Goal: Communication & Community: Share content

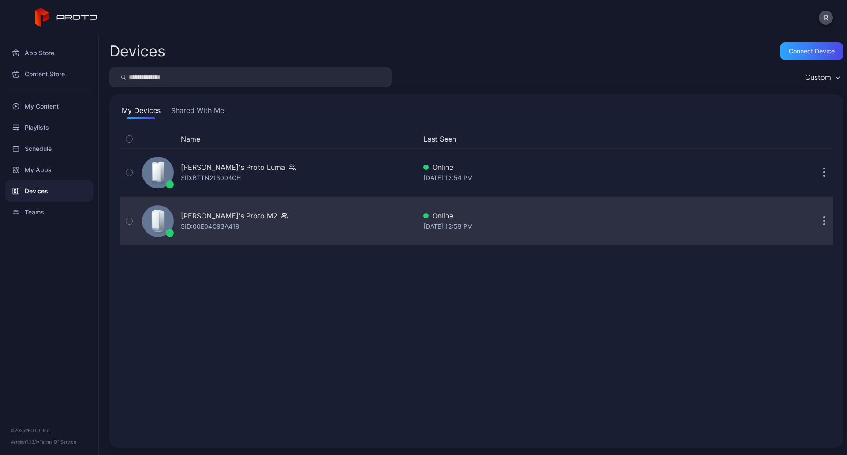
click at [204, 232] on div "[PERSON_NAME]'s Proto M2 SID: 00E04C93A419" at bounding box center [277, 221] width 278 height 44
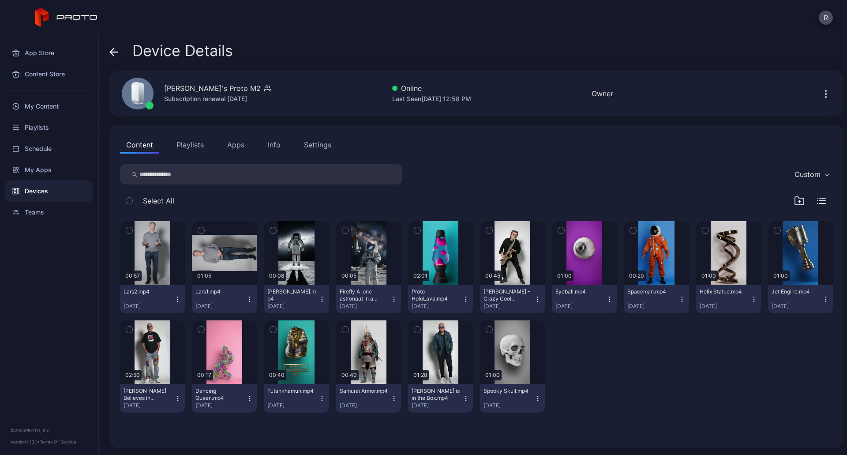
click at [820, 89] on icon "button" at bounding box center [825, 94] width 11 height 11
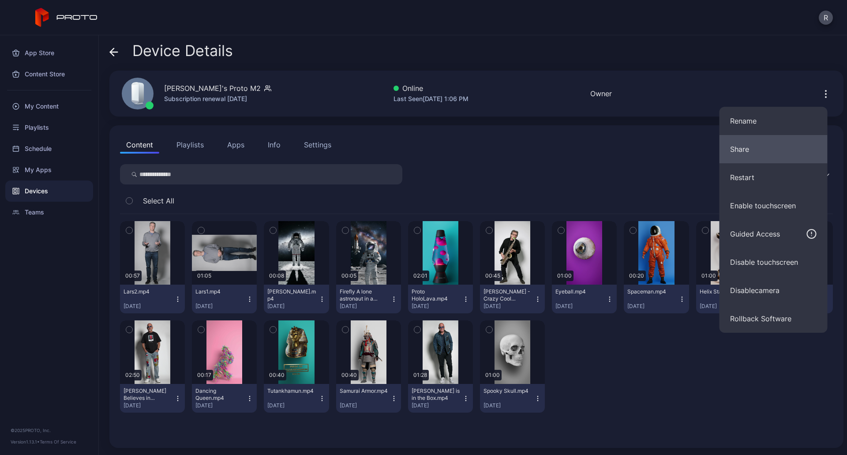
click at [782, 147] on button "Share" at bounding box center [773, 149] width 108 height 28
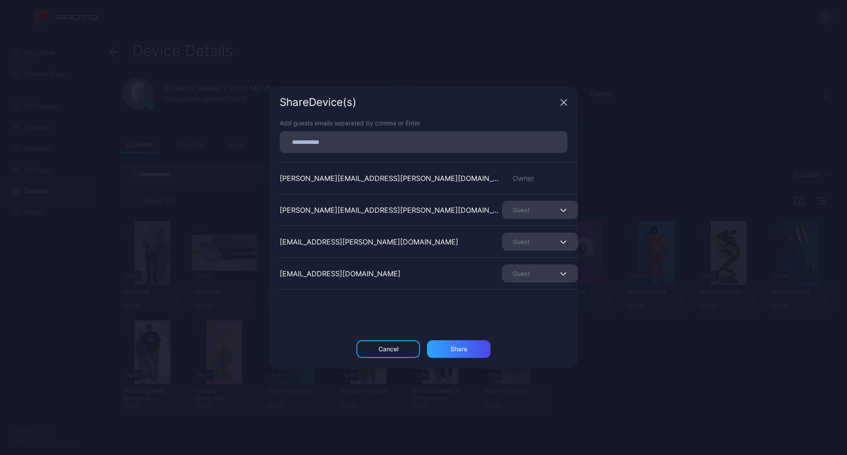
click at [465, 140] on input at bounding box center [423, 141] width 277 height 11
type input "**********"
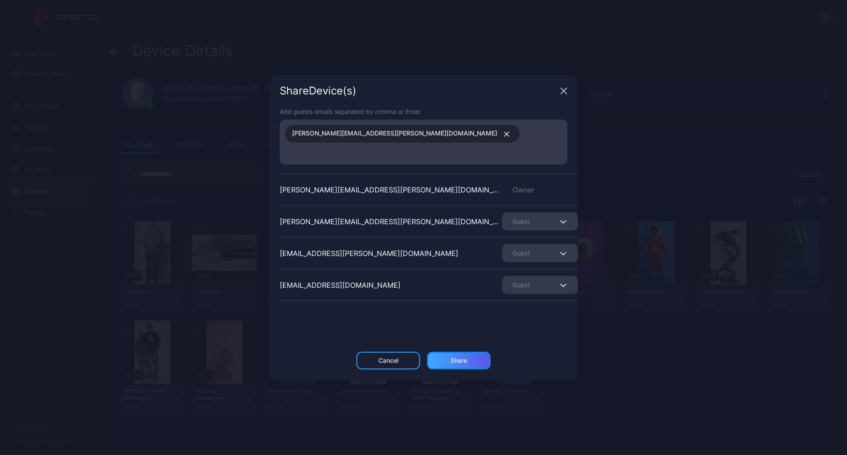
click at [459, 358] on div "Share" at bounding box center [459, 361] width 64 height 18
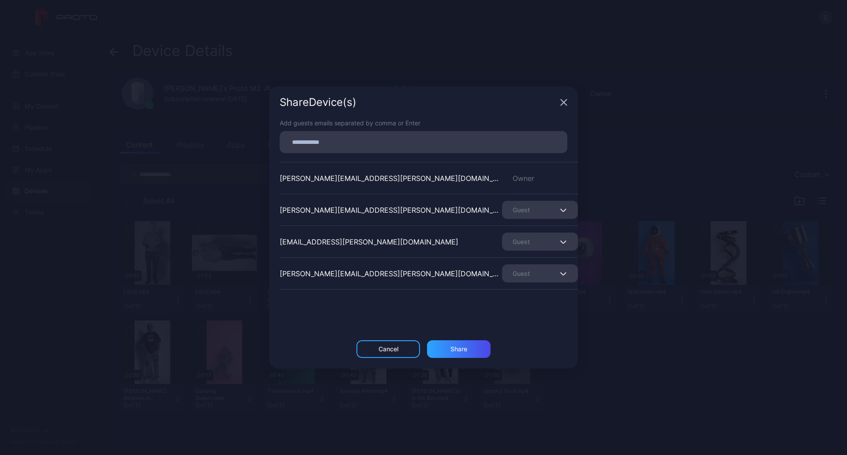
click at [560, 107] on div "Share Device (s)" at bounding box center [423, 102] width 309 height 32
click at [569, 98] on div "Share Device (s)" at bounding box center [423, 102] width 309 height 32
click at [564, 105] on icon "button" at bounding box center [563, 102] width 7 height 7
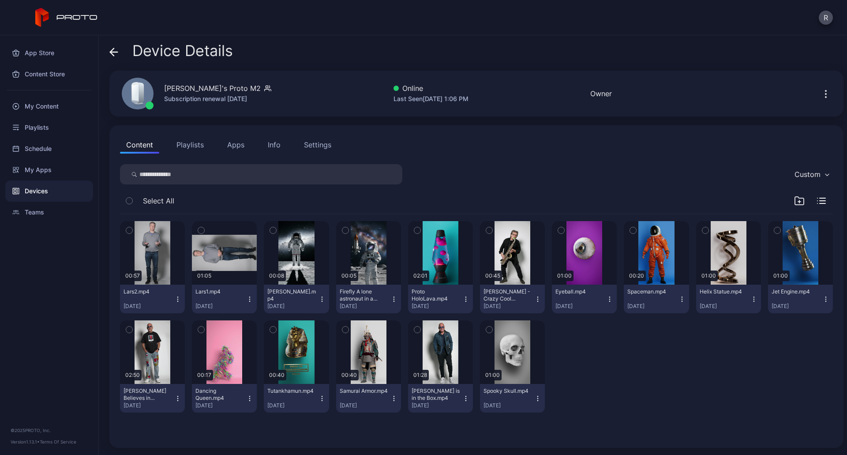
click at [820, 92] on icon "button" at bounding box center [825, 94] width 11 height 11
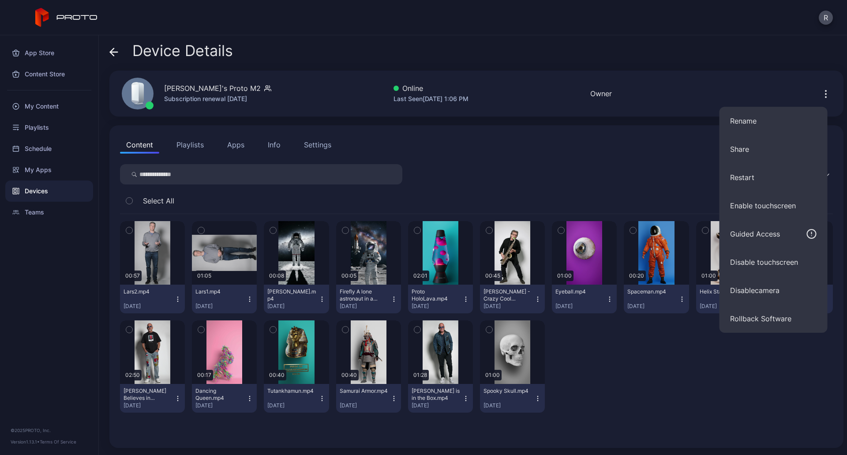
click at [671, 139] on div "Content Playlists Apps Info Settings" at bounding box center [476, 145] width 713 height 18
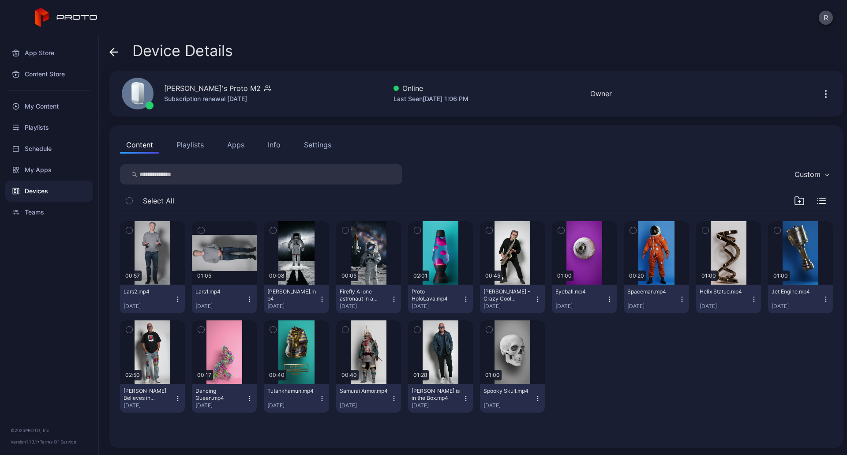
click at [118, 49] on div "Device Details" at bounding box center [170, 52] width 123 height 21
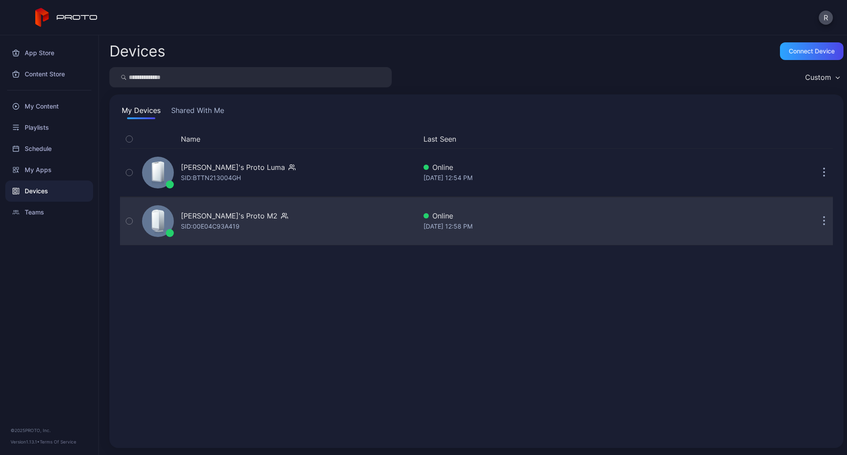
click at [212, 228] on div "SID: 00E04C93A419" at bounding box center [210, 226] width 59 height 11
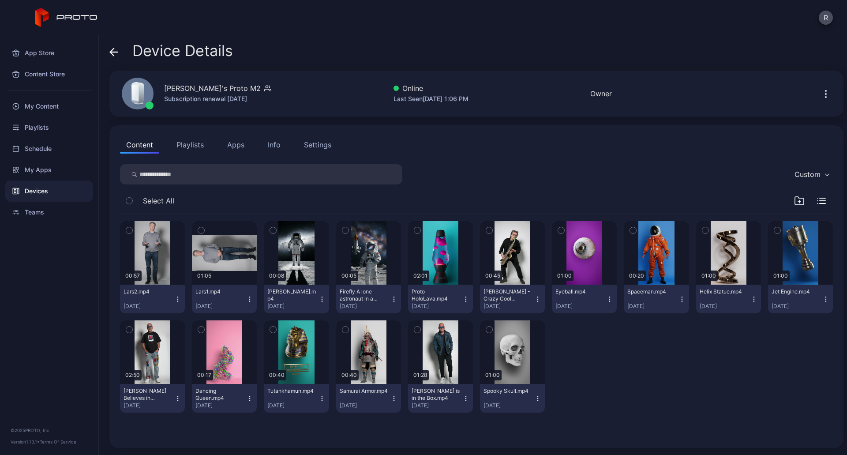
click at [120, 46] on div "Device Details" at bounding box center [170, 52] width 123 height 21
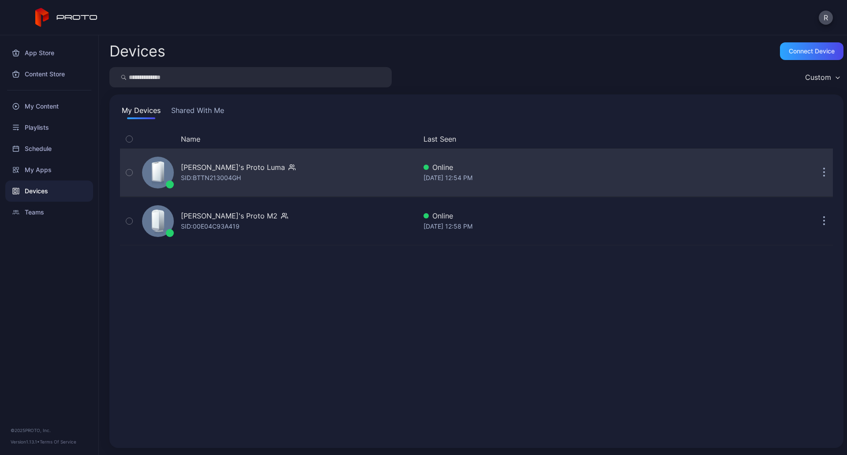
click at [151, 170] on icon at bounding box center [157, 173] width 15 height 25
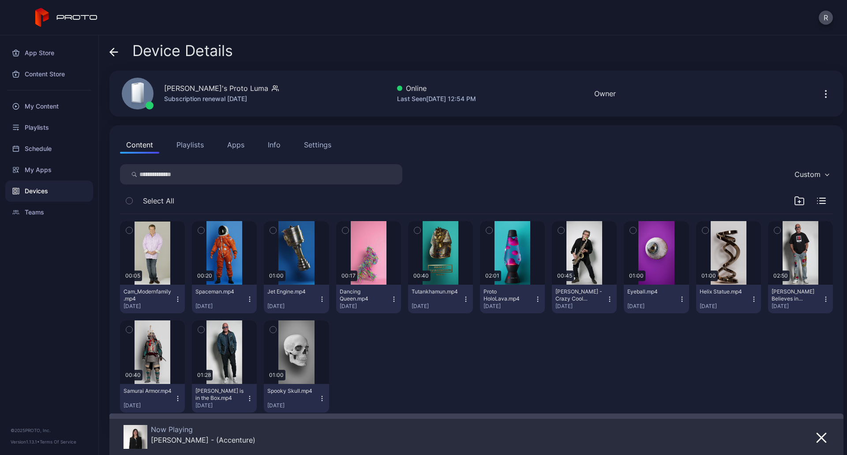
click at [819, 100] on button "button" at bounding box center [826, 94] width 14 height 18
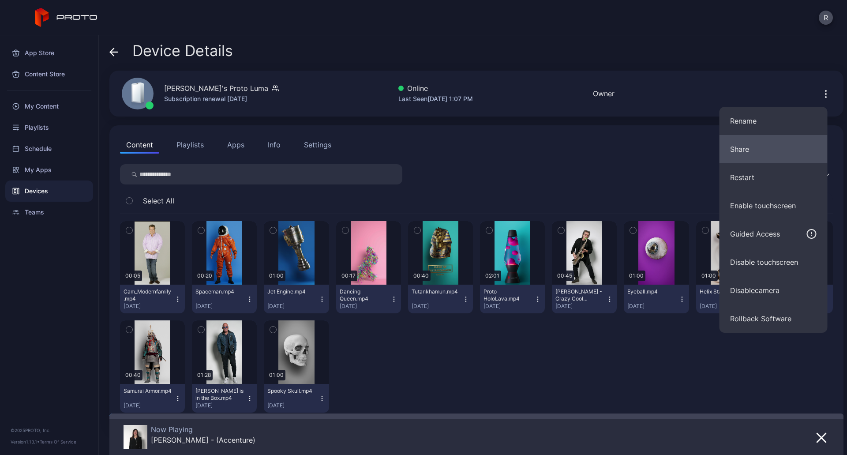
click at [802, 146] on button "Share" at bounding box center [773, 149] width 108 height 28
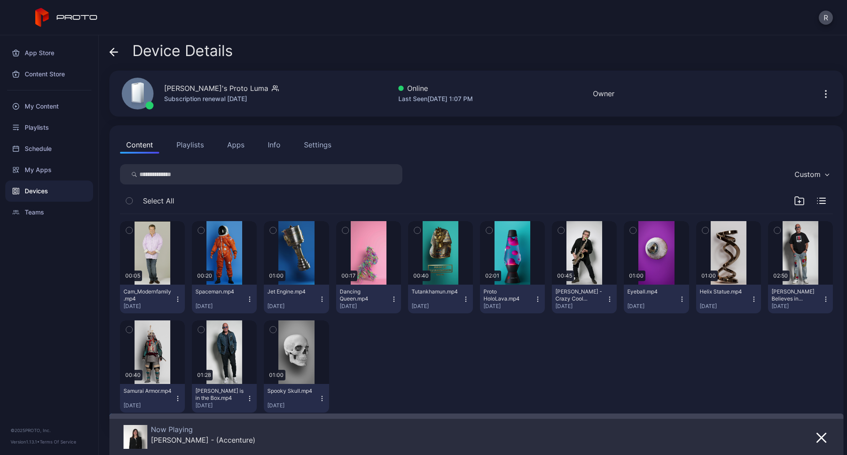
click at [310, 169] on input "search" at bounding box center [261, 174] width 282 height 20
type input "**********"
click at [820, 99] on icon "button" at bounding box center [825, 94] width 11 height 11
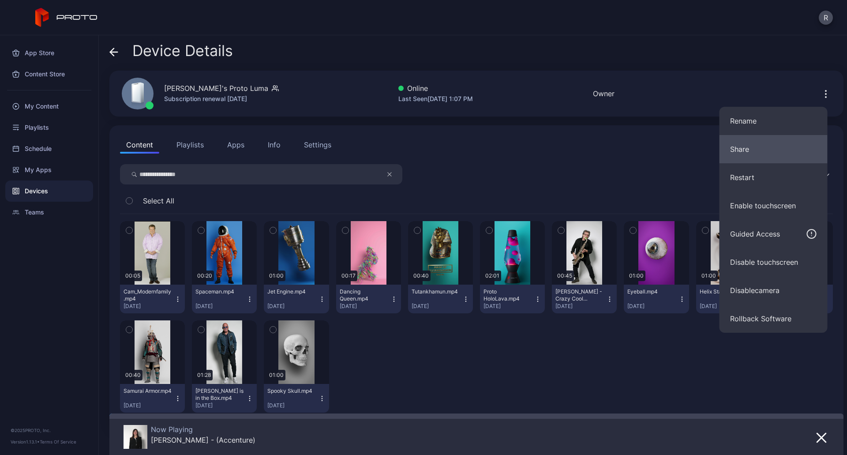
click at [781, 142] on button "Share" at bounding box center [773, 149] width 108 height 28
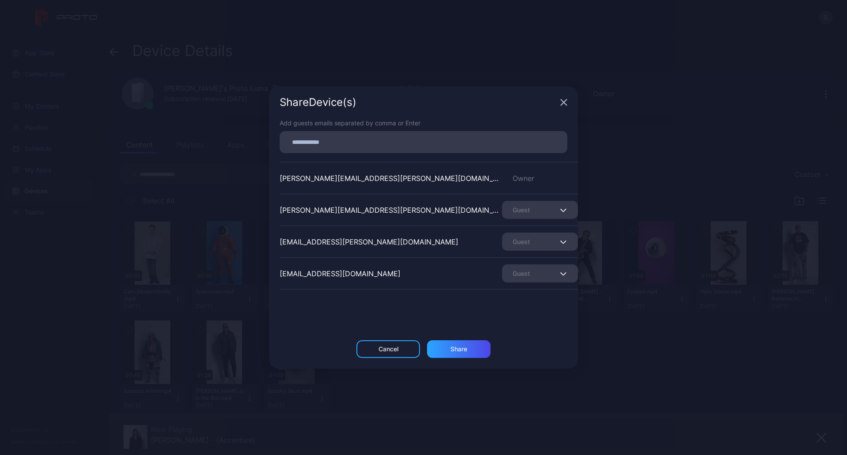
click at [493, 144] on input at bounding box center [423, 141] width 277 height 11
type input "**********"
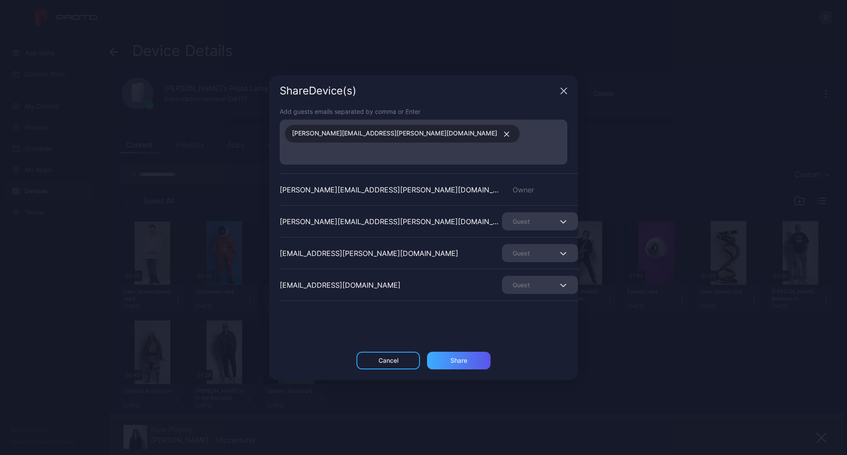
click at [456, 352] on div "Share" at bounding box center [459, 361] width 64 height 18
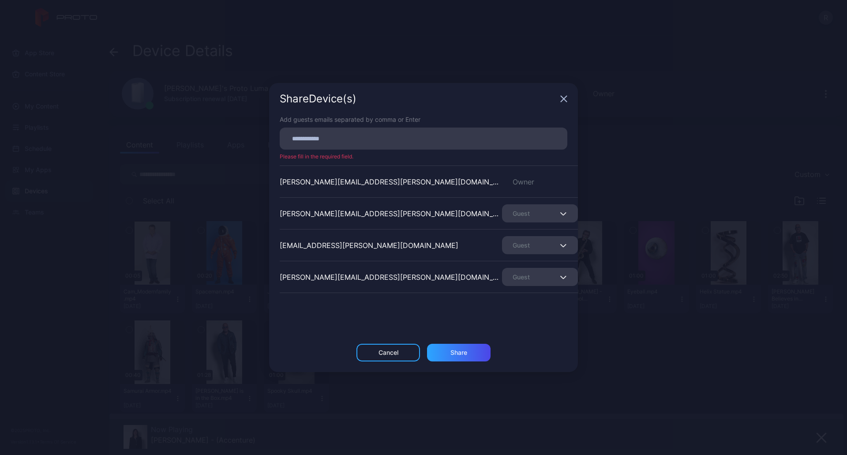
click at [569, 106] on div "Share Device (s)" at bounding box center [423, 99] width 309 height 32
click at [558, 101] on div "Share Device (s)" at bounding box center [423, 99] width 309 height 32
click at [563, 102] on div "Share Device (s)" at bounding box center [423, 99] width 309 height 32
click at [565, 101] on icon "button" at bounding box center [563, 98] width 7 height 7
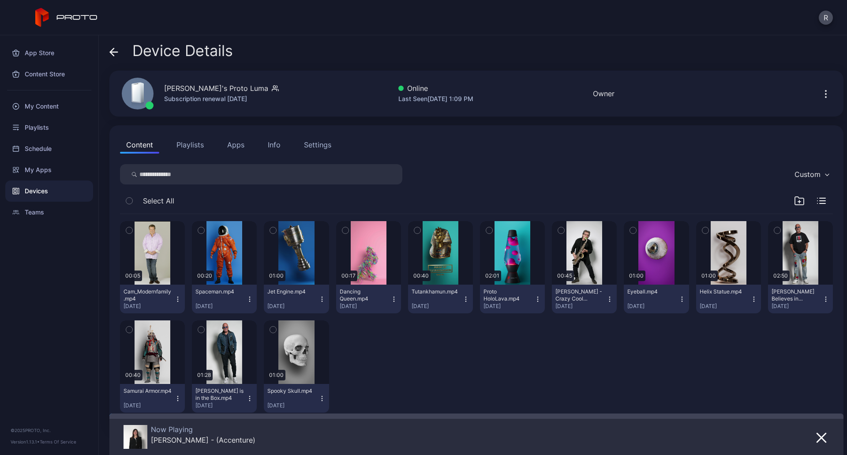
scroll to position [24, 0]
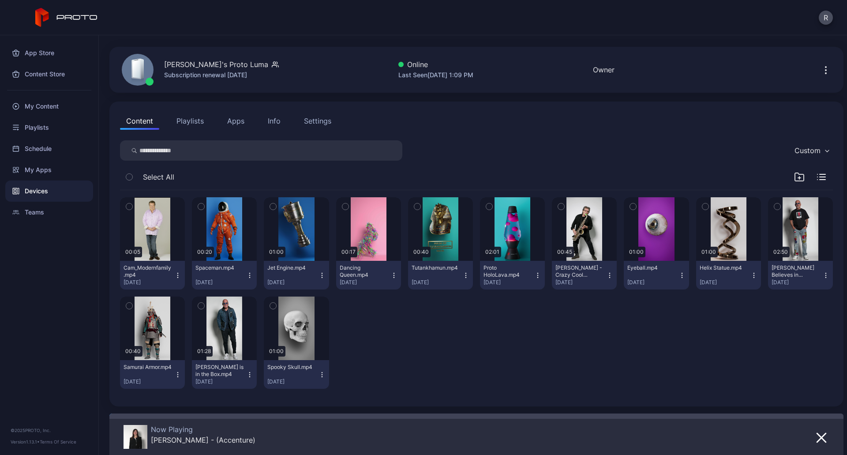
click at [238, 121] on button "Apps" at bounding box center [236, 121] width 30 height 18
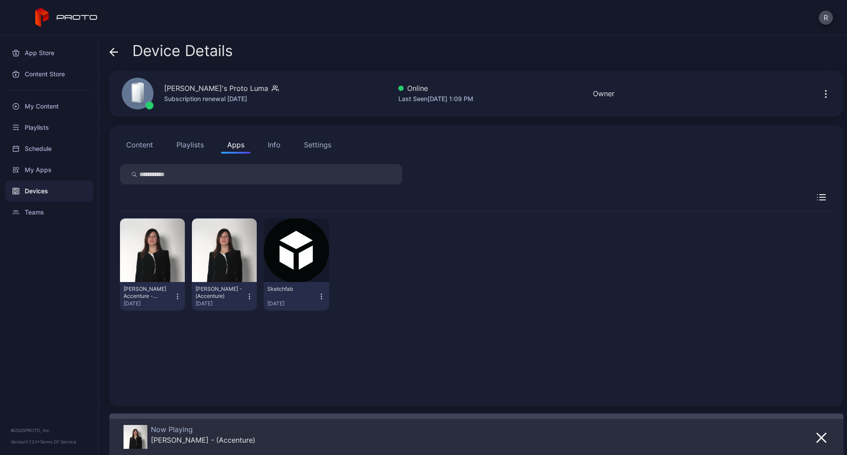
click at [178, 298] on icon "button" at bounding box center [177, 296] width 7 height 9
click at [376, 209] on div "Mair Accenture - (Accenture) Sep 2, 2025 Mair - (Accenture) Sep 2, 2025 Sketchf…" at bounding box center [476, 303] width 727 height 198
click at [322, 138] on button "Settings" at bounding box center [318, 145] width 40 height 18
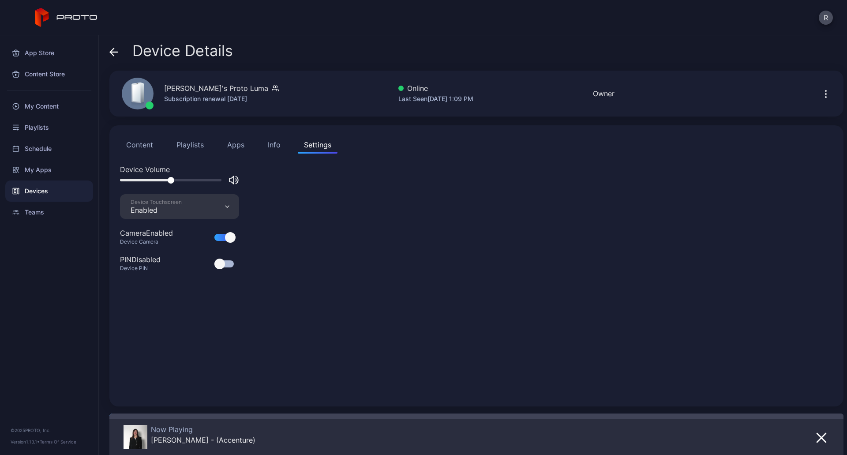
click at [239, 142] on button "Apps" at bounding box center [236, 145] width 30 height 18
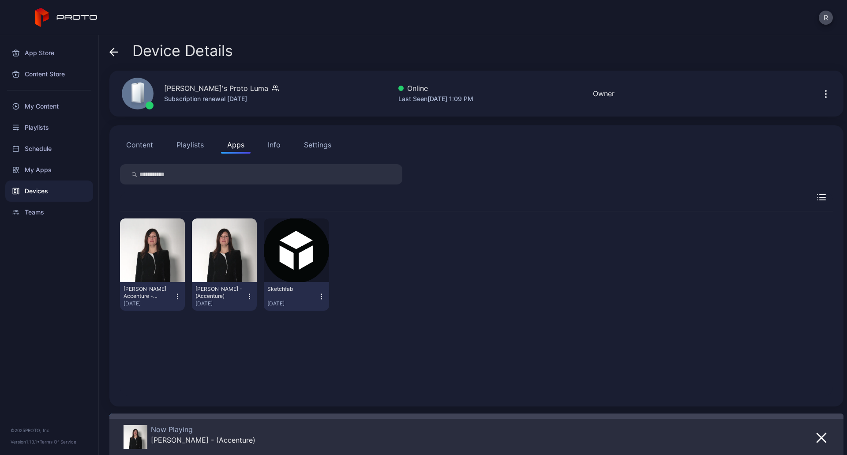
click at [175, 296] on icon "button" at bounding box center [177, 296] width 7 height 9
click at [448, 337] on div "Mair Accenture - (Accenture) Sep 2, 2025 Mair - (Accenture) Sep 2, 2025 Sketchf…" at bounding box center [476, 303] width 713 height 184
click at [187, 147] on button "Playlists" at bounding box center [190, 145] width 40 height 18
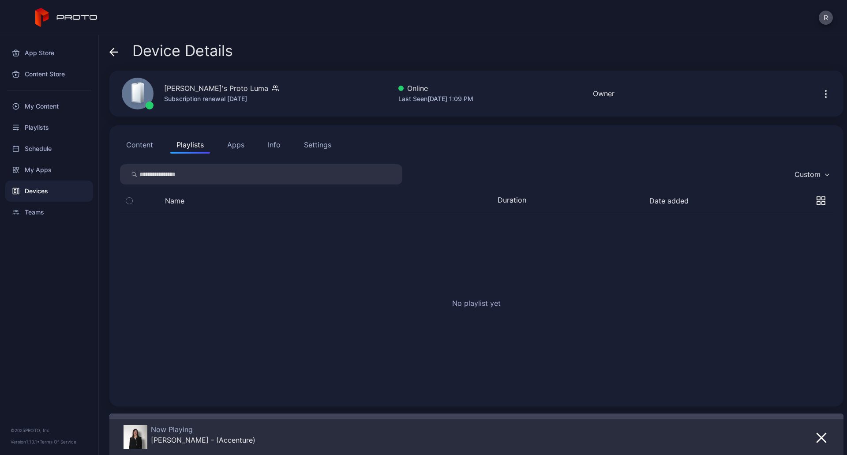
click at [151, 140] on button "Content" at bounding box center [139, 145] width 39 height 18
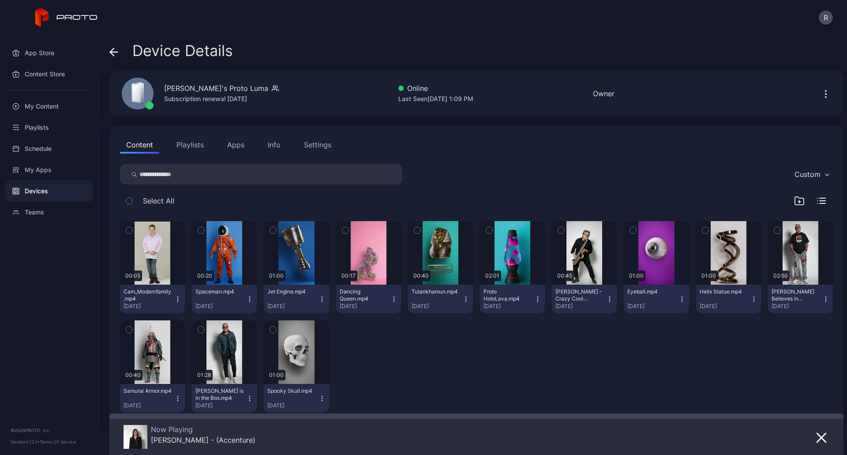
click at [606, 299] on icon "button" at bounding box center [609, 299] width 7 height 7
click at [234, 148] on button "Apps" at bounding box center [236, 145] width 30 height 18
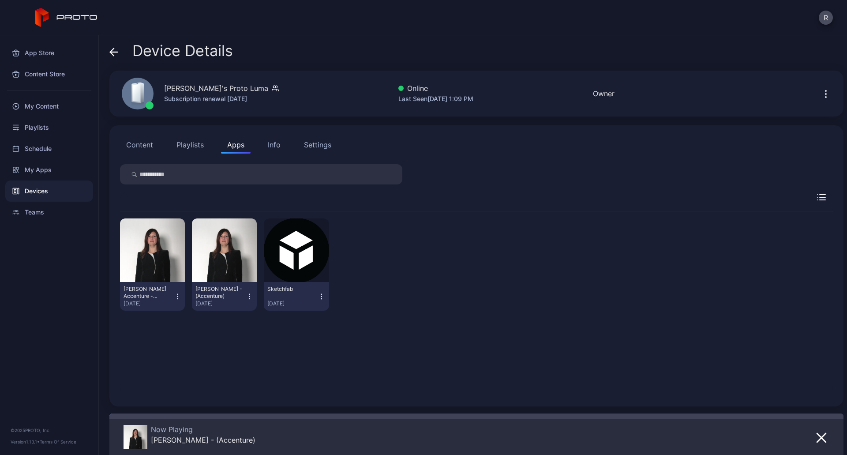
click at [817, 199] on icon "button" at bounding box center [821, 197] width 9 height 6
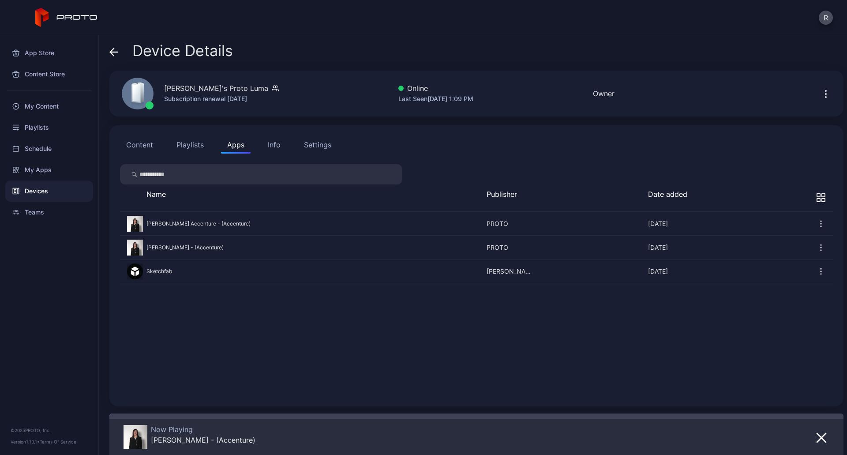
click at [816, 225] on icon "button" at bounding box center [820, 223] width 9 height 9
click at [657, 162] on div "Content Playlists Apps Info Settings Name Publisher Date added Mair Accenture -…" at bounding box center [476, 265] width 734 height 281
click at [317, 138] on button "Settings" at bounding box center [318, 145] width 40 height 18
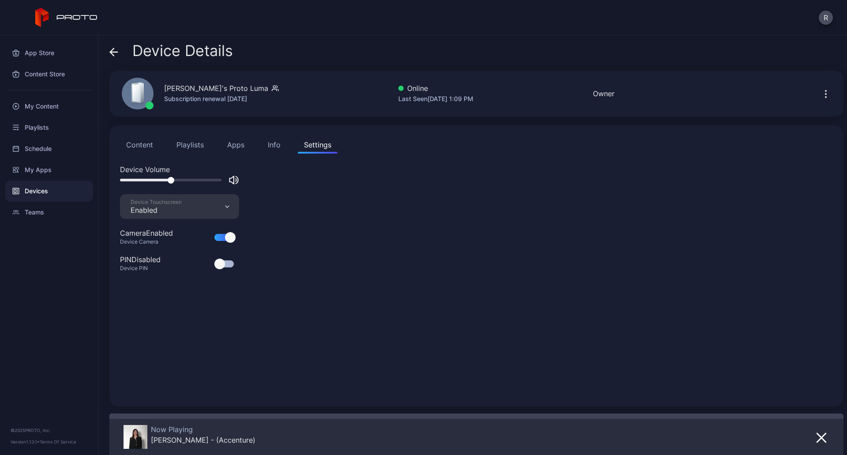
click at [144, 146] on button "Content" at bounding box center [139, 145] width 39 height 18
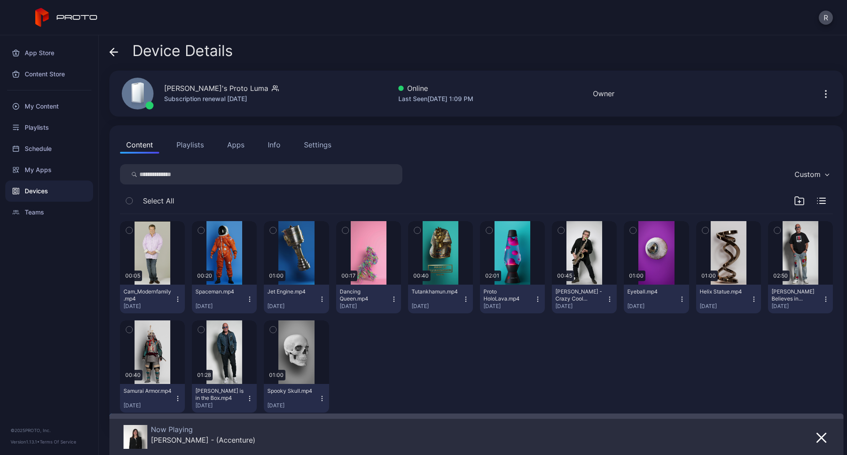
click at [174, 298] on icon "button" at bounding box center [177, 299] width 7 height 7
click at [425, 363] on div "00:05 Cam_Modernfamily.mp4 Aug 28, 2025 00:20 Spaceman.mp4 Aug 21, 2025 01:00 J…" at bounding box center [476, 317] width 713 height 206
click at [558, 230] on button "button" at bounding box center [561, 230] width 19 height 19
click at [819, 198] on icon "button" at bounding box center [822, 198] width 6 height 0
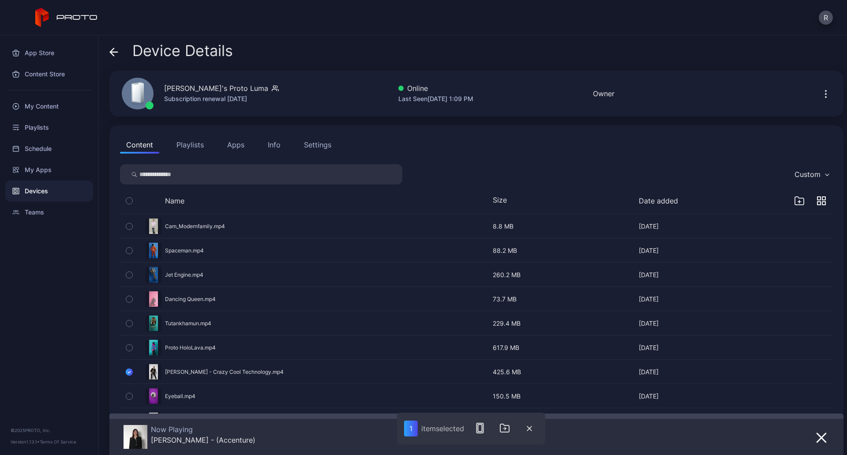
click at [125, 228] on button "button" at bounding box center [129, 225] width 19 height 23
click at [798, 202] on icon "button" at bounding box center [799, 202] width 3 height 0
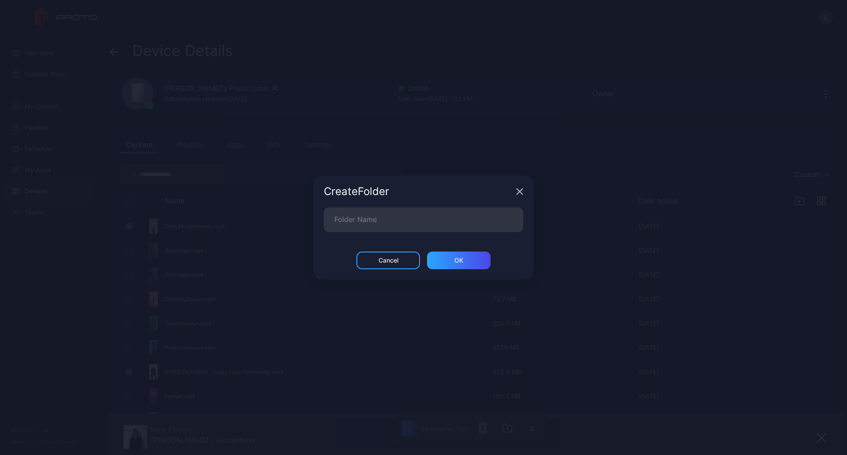
click at [519, 195] on div "Create Folder" at bounding box center [423, 192] width 221 height 32
click at [519, 192] on icon "button" at bounding box center [520, 191] width 6 height 6
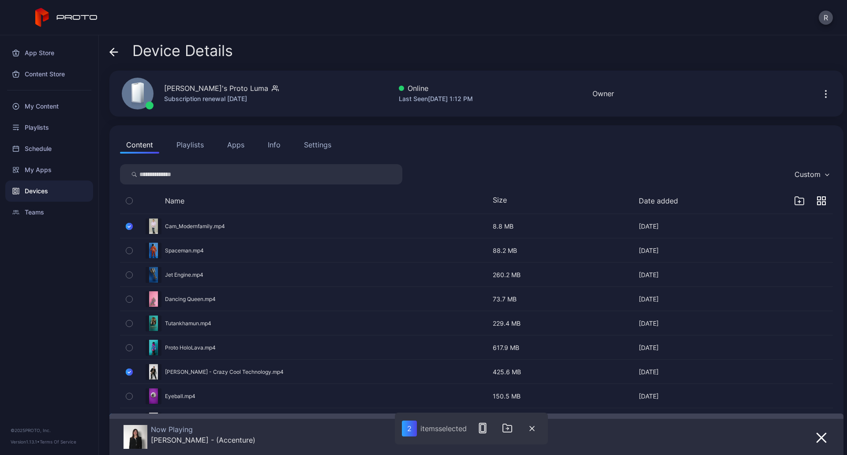
click at [822, 200] on icon "button" at bounding box center [823, 198] width 3 height 3
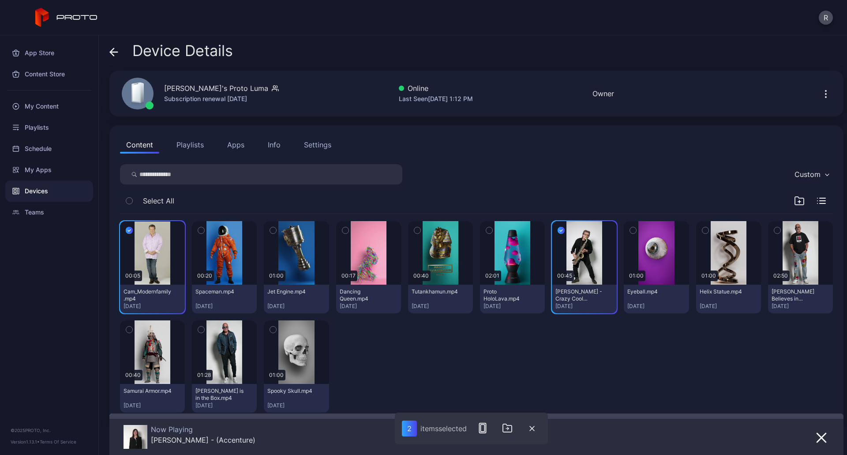
click at [258, 193] on div "Select All" at bounding box center [476, 202] width 713 height 22
click at [403, 371] on div "00:05 Cam_Modernfamily.mp4 Aug 28, 2025 00:20 Spaceman.mp4 Aug 21, 2025 01:00 J…" at bounding box center [476, 317] width 713 height 206
drag, startPoint x: 320, startPoint y: 401, endPoint x: 570, endPoint y: 362, distance: 253.1
click at [570, 362] on div "00:05 Cam_Modernfamily.mp4 Aug 28, 2025 00:20 Spaceman.mp4 Aug 21, 2025 01:00 J…" at bounding box center [476, 317] width 713 height 206
click at [348, 214] on div "00:05 Cam_Modernfamily.mp4 Aug 28, 2025 00:20 Spaceman.mp4 Aug 21, 2025 01:00 J…" at bounding box center [476, 317] width 713 height 206
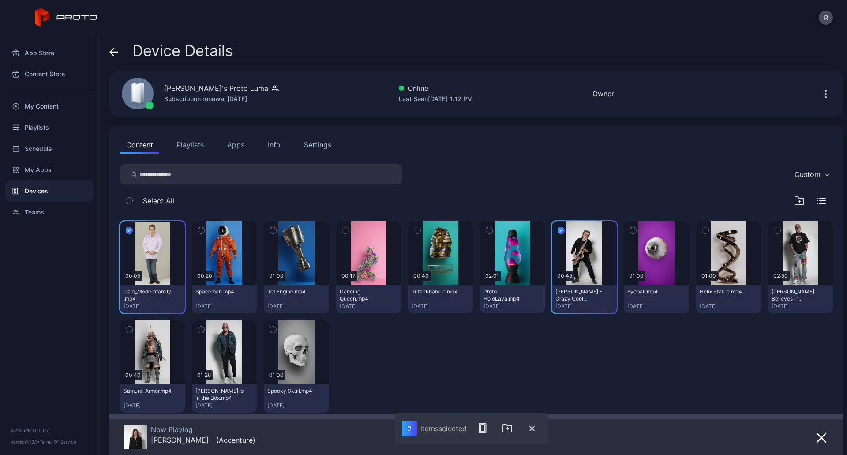
click at [234, 140] on button "Apps" at bounding box center [236, 145] width 30 height 18
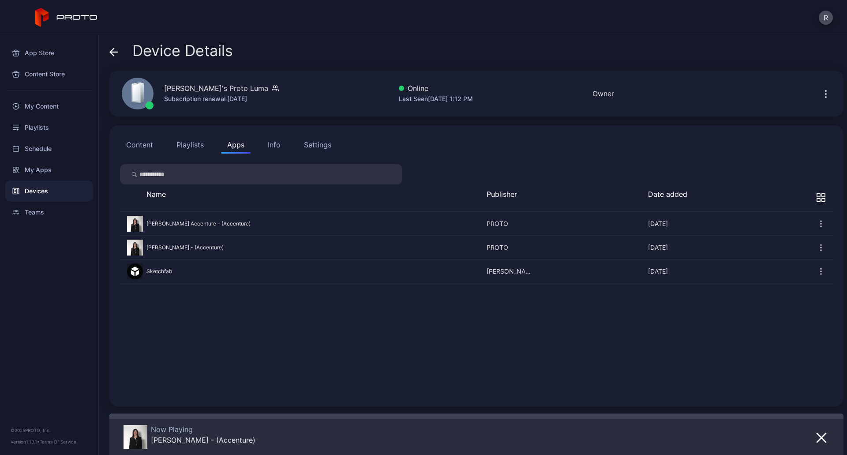
click at [816, 246] on icon "button" at bounding box center [820, 247] width 9 height 9
click at [684, 355] on div "Mair Accenture - (Accenture) Sep 2, 2025 PROTO Sep 2, 2025 Mair - (Accenture) S…" at bounding box center [476, 304] width 713 height 184
click at [45, 107] on div "My Content" at bounding box center [49, 106] width 88 height 21
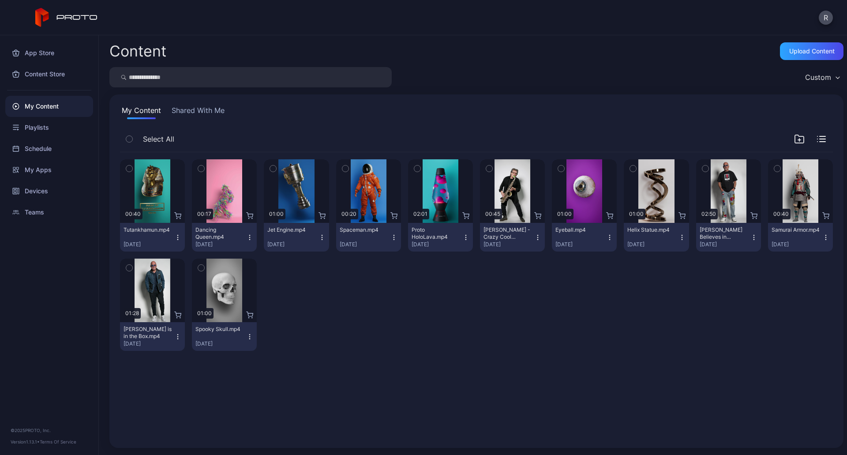
click at [175, 341] on button "Howie Mandel is in the Box.mp4 Aug 20, 2025" at bounding box center [152, 336] width 65 height 29
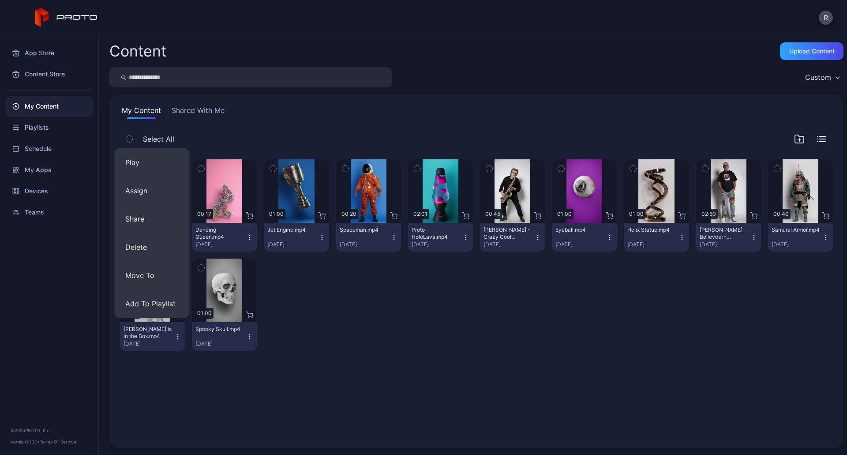
click at [178, 339] on icon "button" at bounding box center [177, 336] width 7 height 7
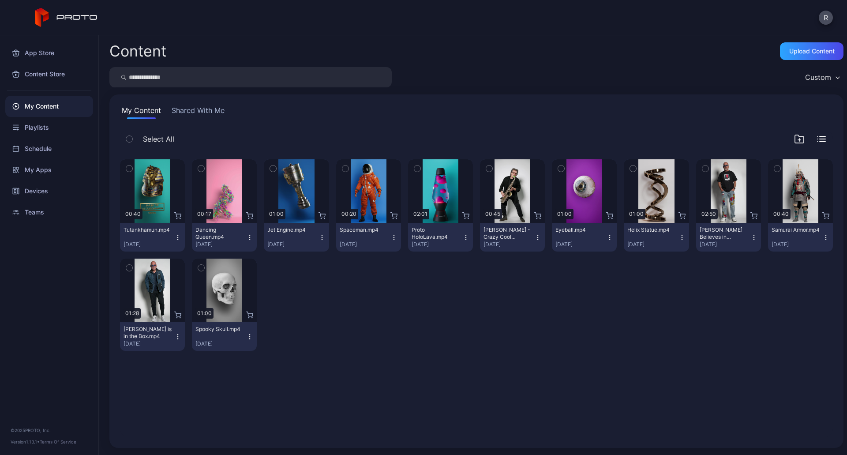
click at [178, 339] on icon "button" at bounding box center [177, 336] width 7 height 7
click at [376, 303] on div "Preview 00:40 Tutankhamun.mp4 Aug 21, 2025 Preview 00:17 Dancing Queen.mp4 Aug …" at bounding box center [476, 255] width 713 height 206
click at [534, 238] on icon "button" at bounding box center [537, 237] width 7 height 7
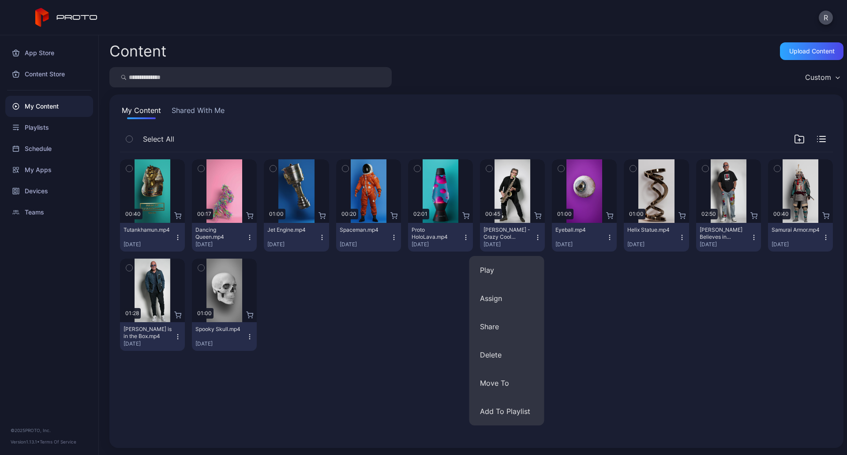
click at [534, 238] on icon "button" at bounding box center [537, 237] width 7 height 7
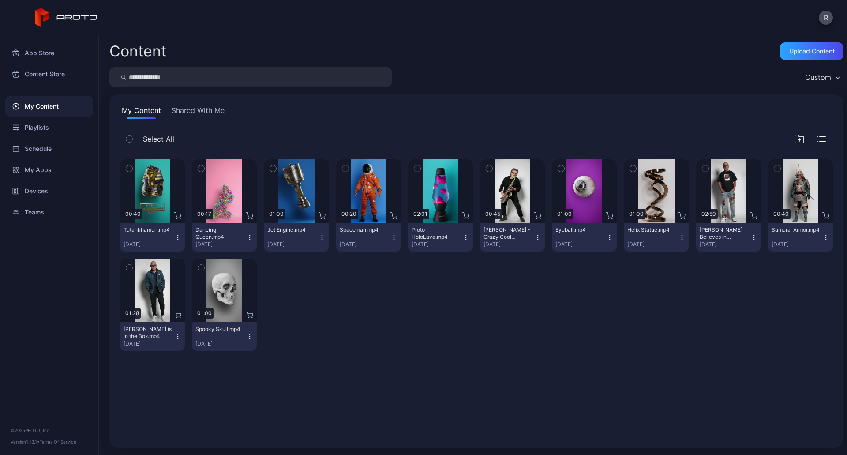
click at [534, 238] on icon "button" at bounding box center [537, 237] width 7 height 7
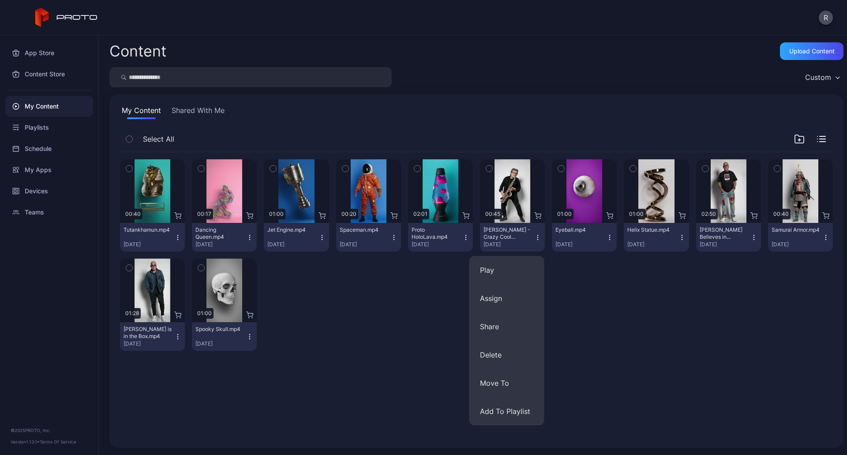
click at [367, 340] on div "Preview 00:40 Tutankhamun.mp4 Aug 21, 2025 Preview 00:17 Dancing Queen.mp4 Aug …" at bounding box center [476, 255] width 713 height 206
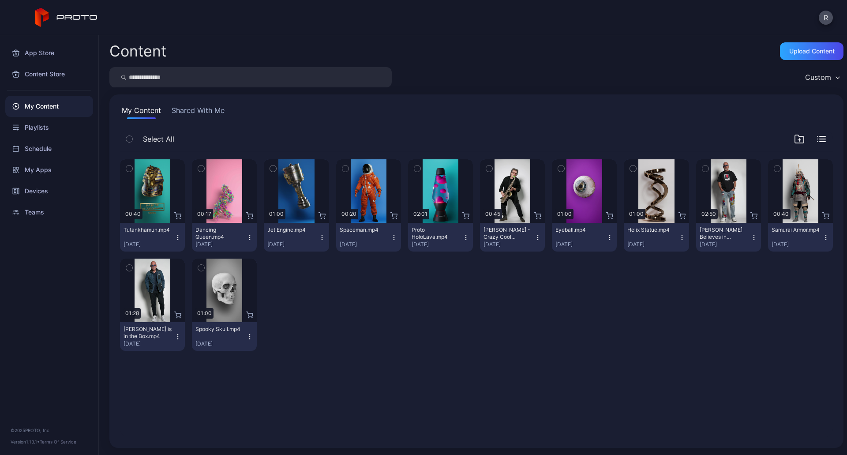
click at [247, 340] on button "Spooky Skull.mp4 Aug 20, 2025" at bounding box center [224, 336] width 65 height 29
click at [301, 112] on div "My Content Shared With Me" at bounding box center [476, 112] width 713 height 14
click at [156, 109] on button "My Content" at bounding box center [141, 112] width 43 height 14
click at [188, 110] on button "Shared With Me" at bounding box center [198, 112] width 56 height 14
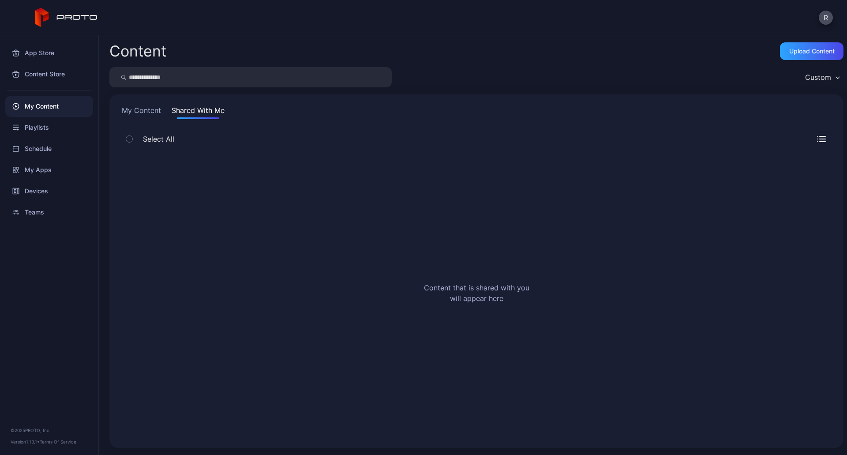
click at [151, 114] on button "My Content" at bounding box center [141, 112] width 43 height 14
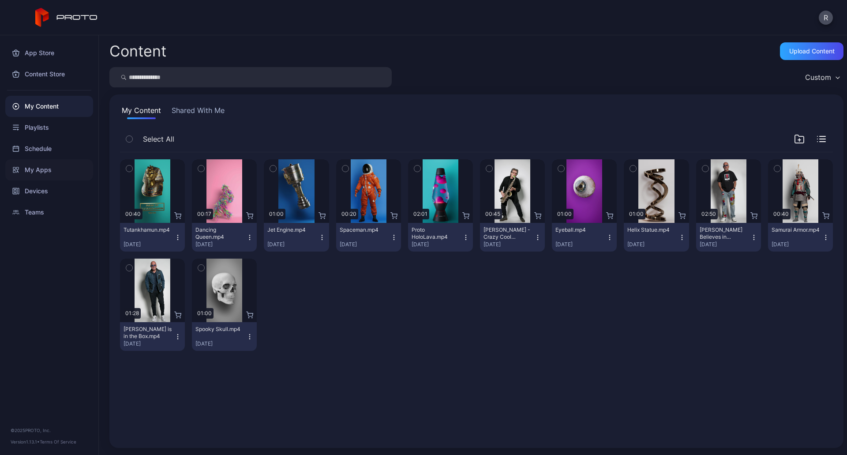
click at [44, 170] on div "My Apps" at bounding box center [49, 169] width 88 height 21
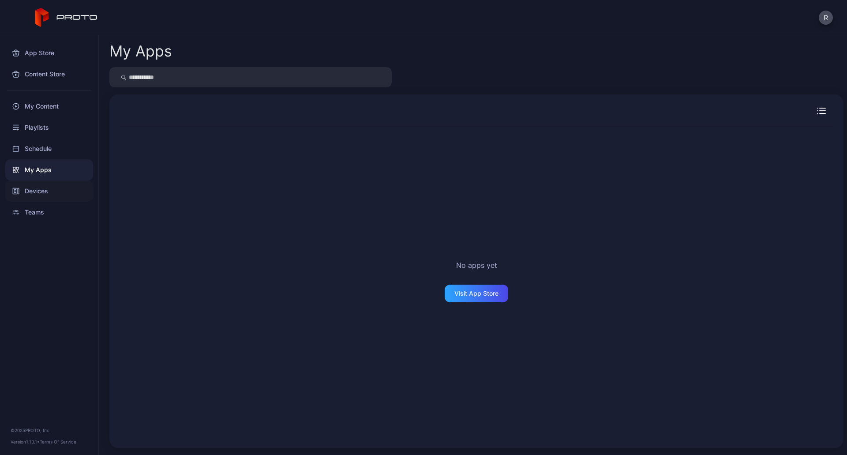
click at [29, 194] on div "Devices" at bounding box center [49, 190] width 88 height 21
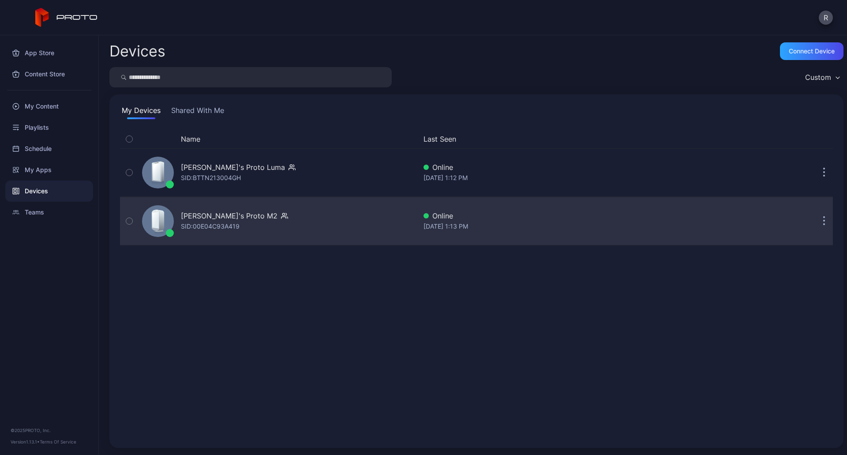
click at [211, 221] on div "SID: 00E04C93A419" at bounding box center [210, 226] width 59 height 11
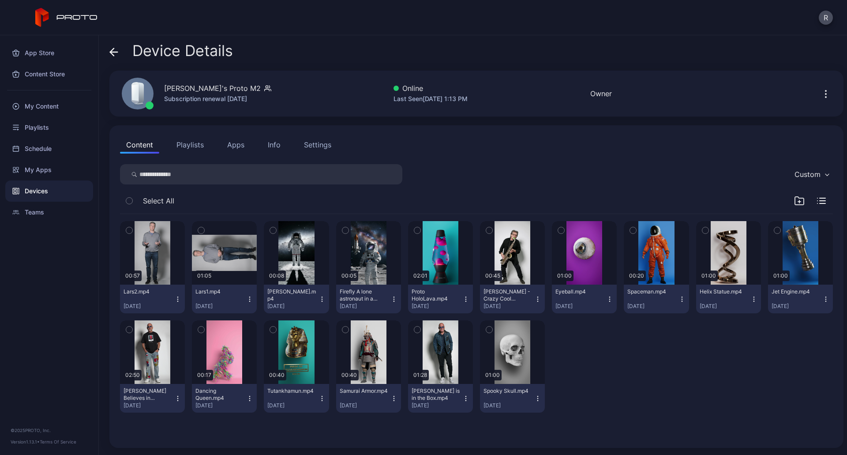
click at [318, 300] on icon "button" at bounding box center [321, 299] width 7 height 7
click at [536, 128] on div "Content Playlists Apps Info Settings Custom Select All 00:57 Lars2.mp4 Sep 11, …" at bounding box center [476, 286] width 734 height 322
